Goal: Task Accomplishment & Management: Manage account settings

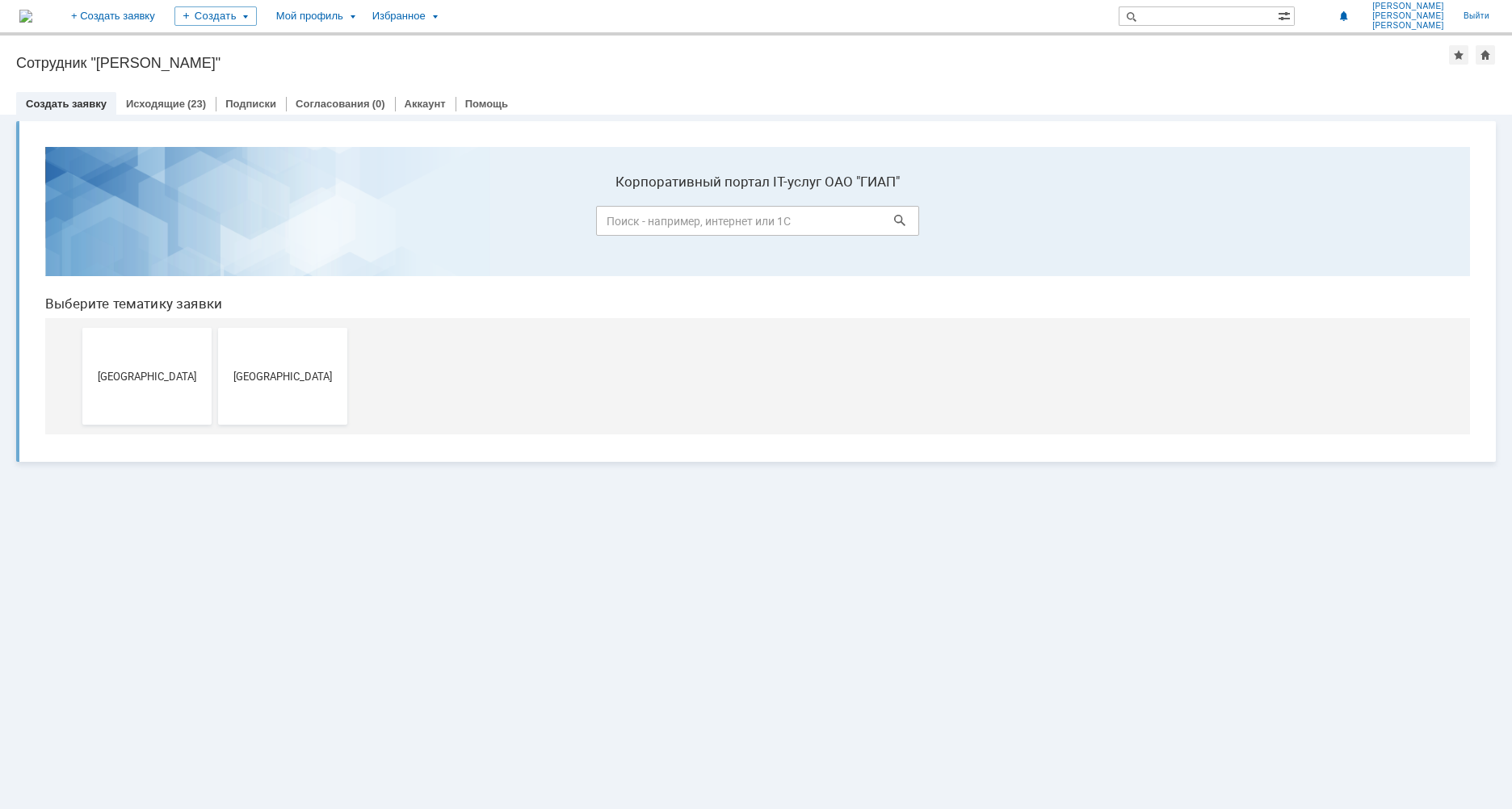
click at [705, 556] on div "Витрина услуг" at bounding box center [756, 462] width 1512 height 695
click at [166, 104] on link "Исходящие" at bounding box center [155, 104] width 59 height 12
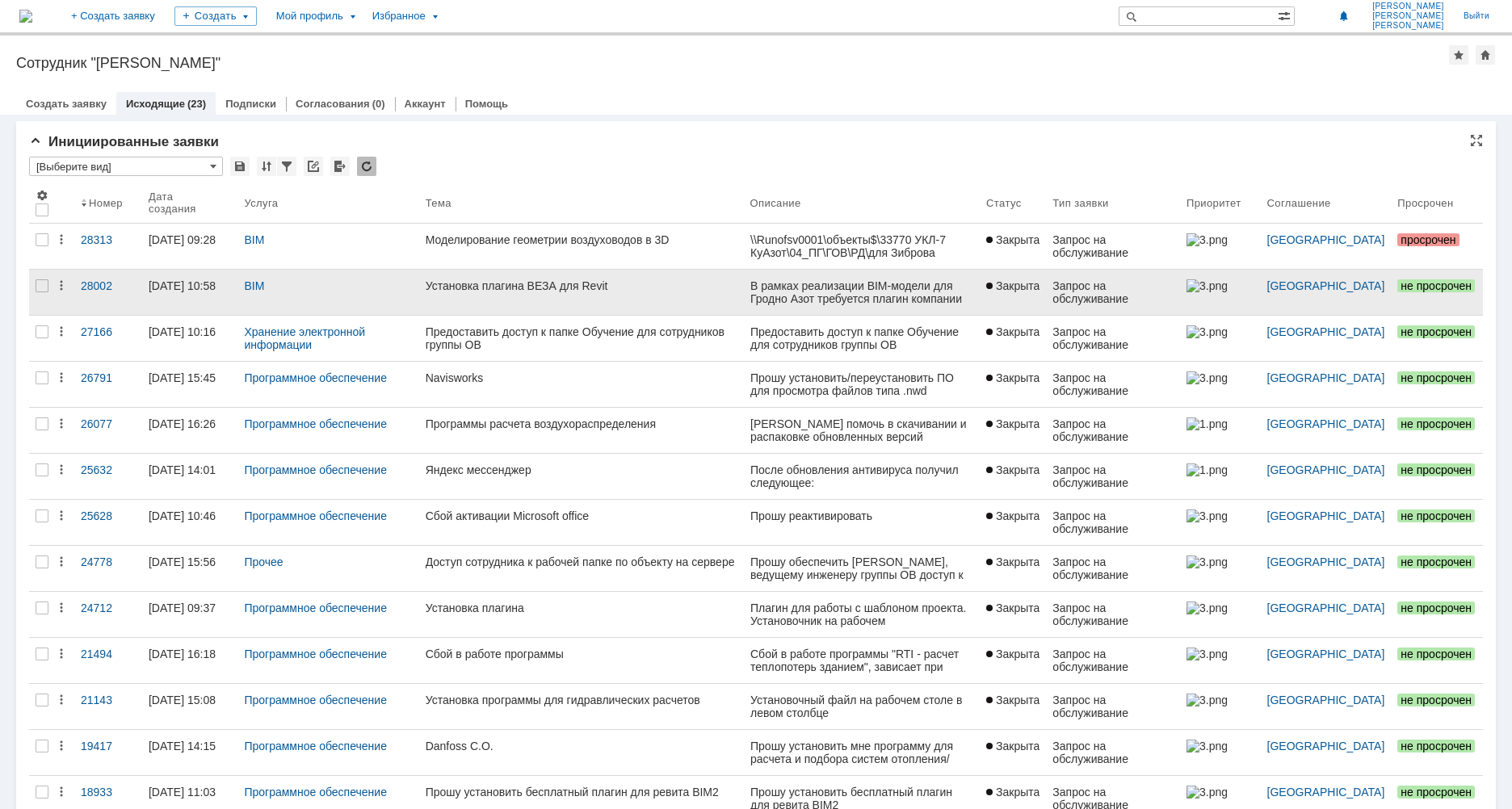
click at [631, 272] on link "Установка плагина ВЕЗА для Revit" at bounding box center [581, 292] width 324 height 45
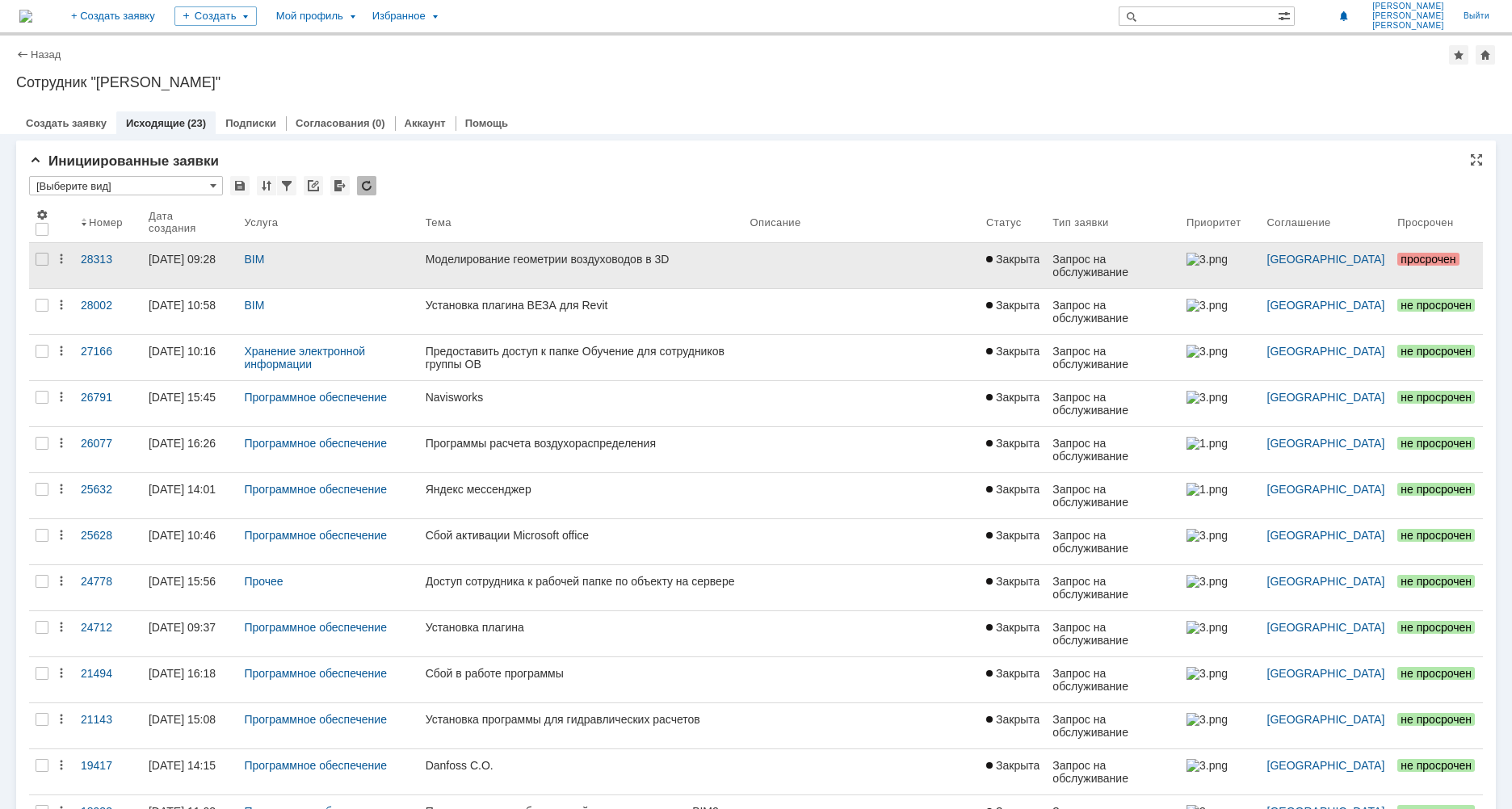
click at [511, 282] on link "Моделирование геометрии воздуховодов в 3D" at bounding box center [581, 266] width 324 height 45
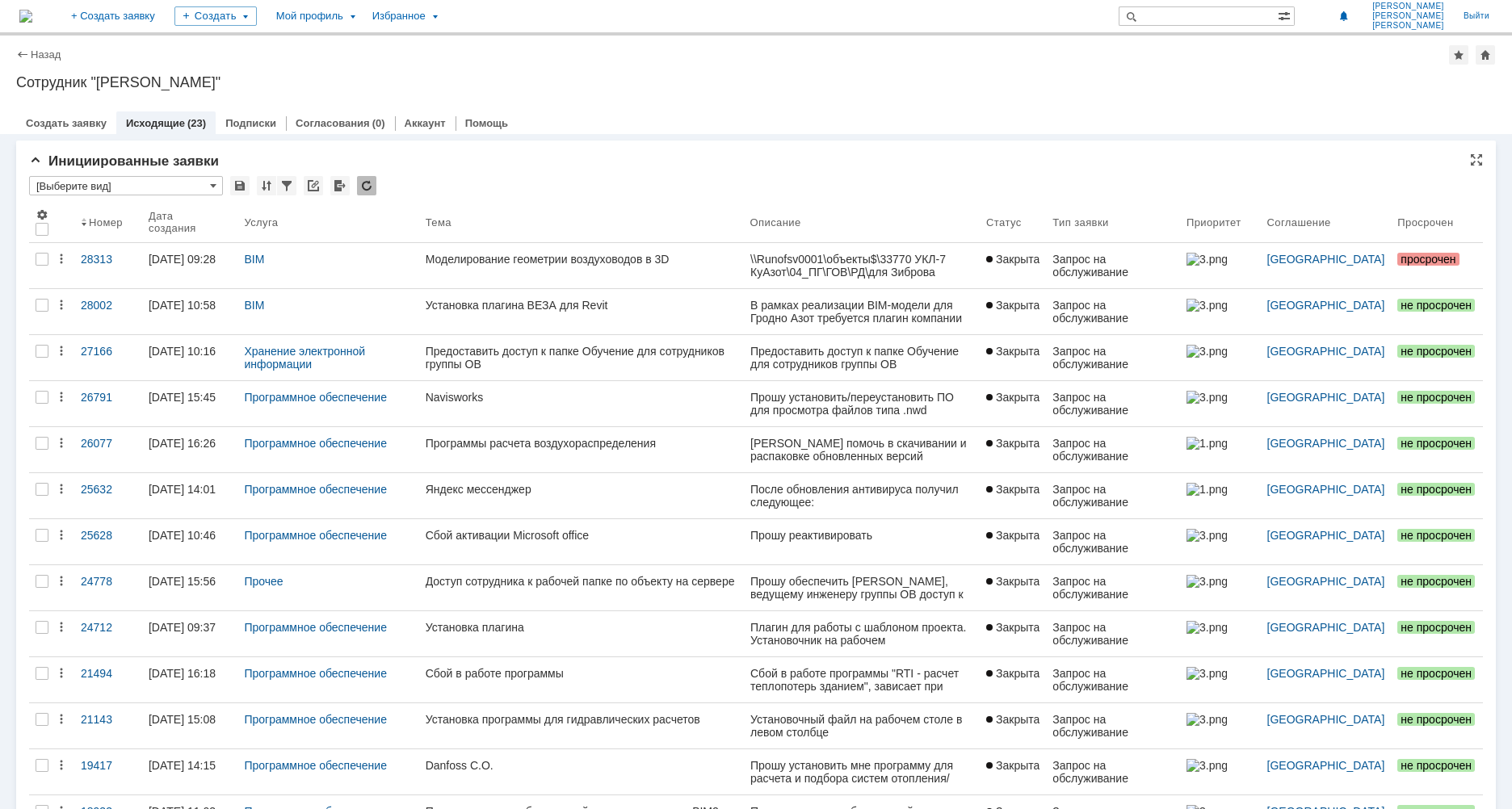
click at [586, 160] on div "Инициированные заявки" at bounding box center [756, 162] width 1454 height 16
